Goal: Transaction & Acquisition: Purchase product/service

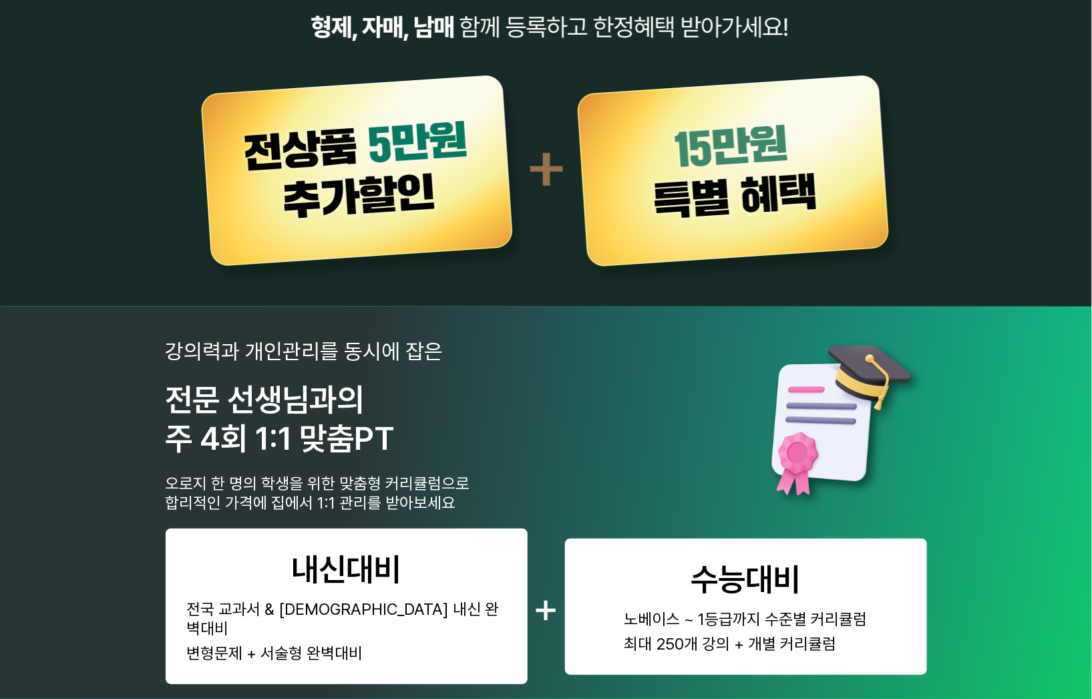
scroll to position [445, 0]
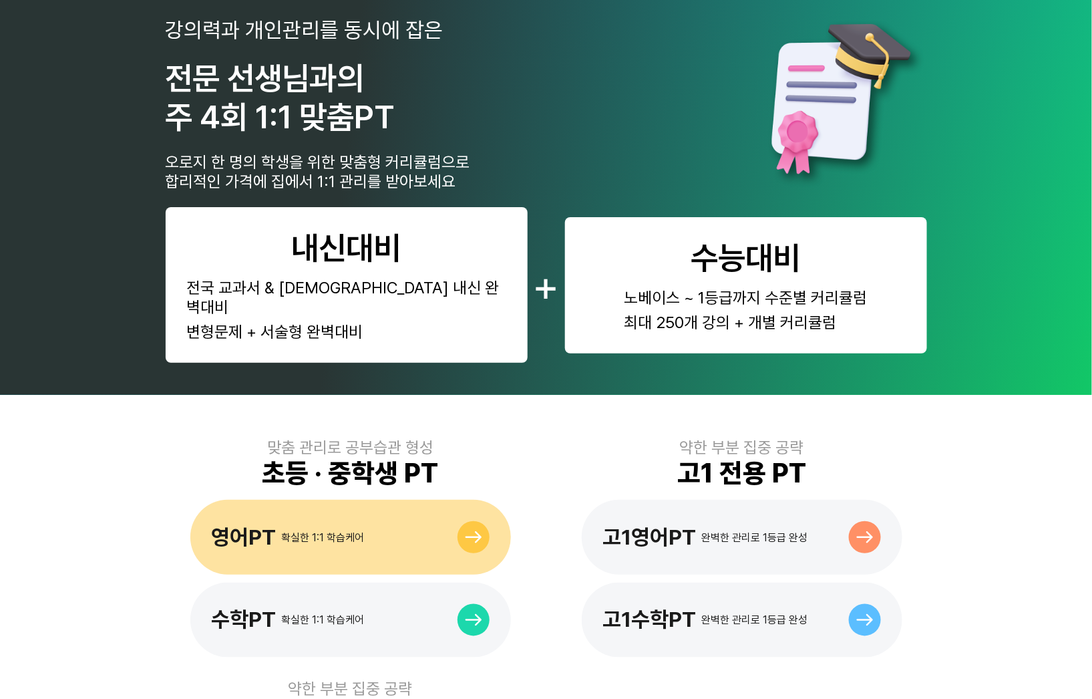
click at [342, 500] on div "영어PT 확실한 1:1 학습케어" at bounding box center [350, 537] width 321 height 75
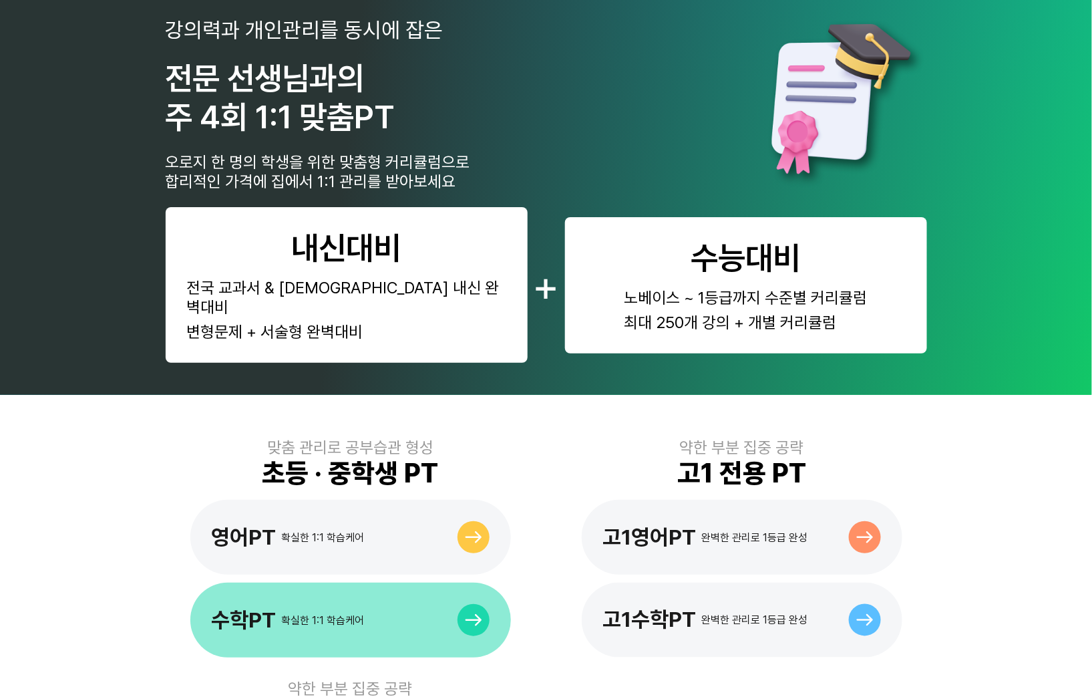
click at [325, 607] on div "수학PT 확실한 1:1 학습케어" at bounding box center [288, 619] width 153 height 25
